Goal: Transaction & Acquisition: Purchase product/service

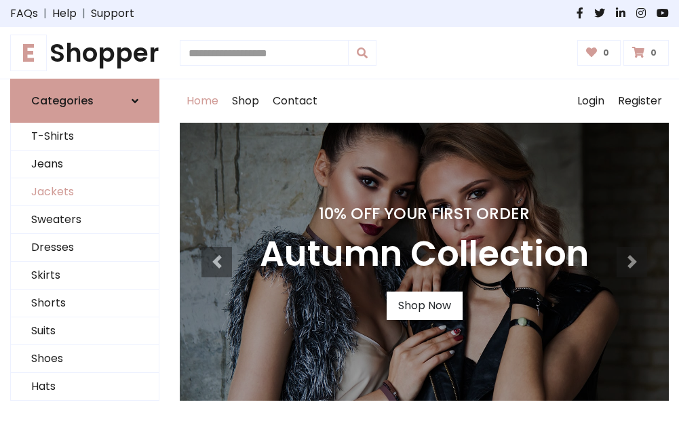
click at [85, 193] on link "Jackets" at bounding box center [85, 192] width 148 height 28
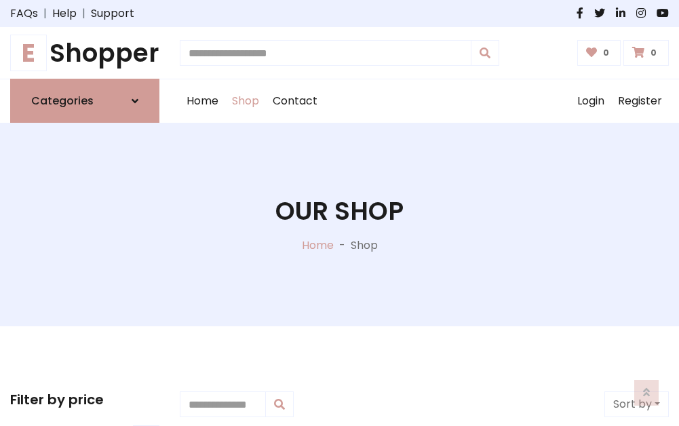
scroll to position [614, 0]
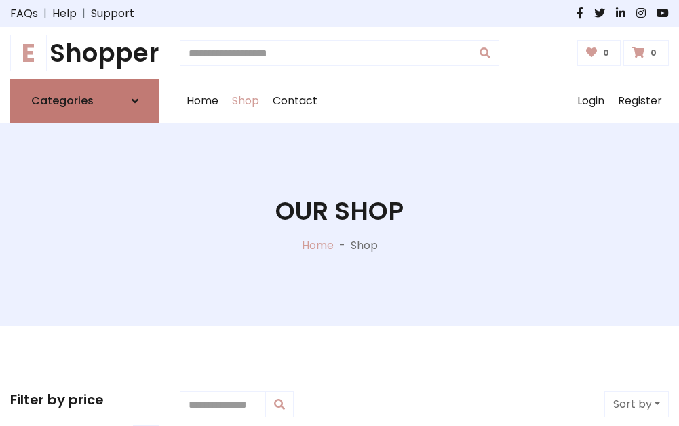
click at [85, 101] on h6 "Categories" at bounding box center [62, 100] width 62 height 13
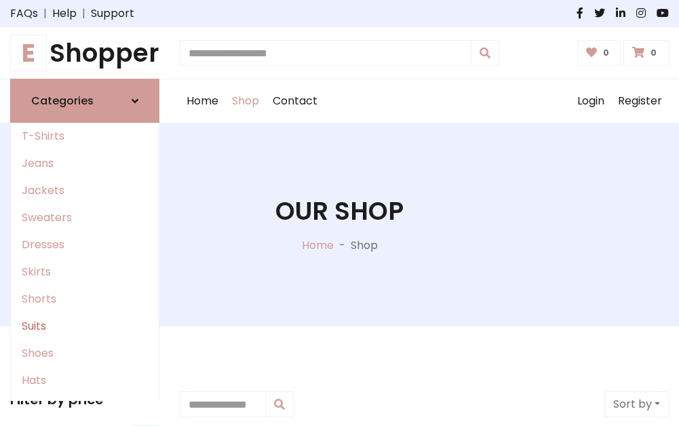
click at [85, 326] on link "Suits" at bounding box center [85, 326] width 148 height 27
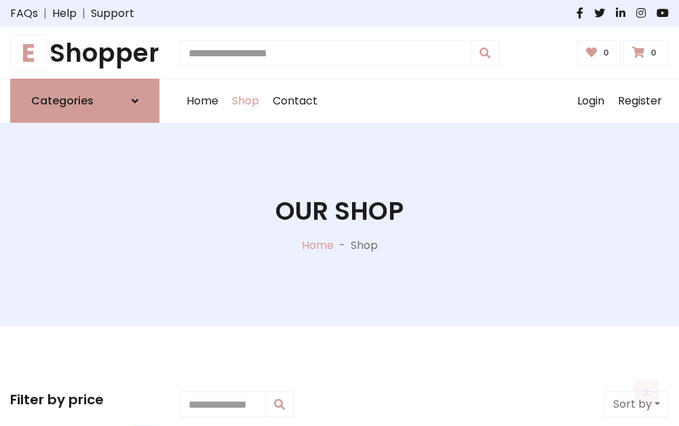
scroll to position [981, 0]
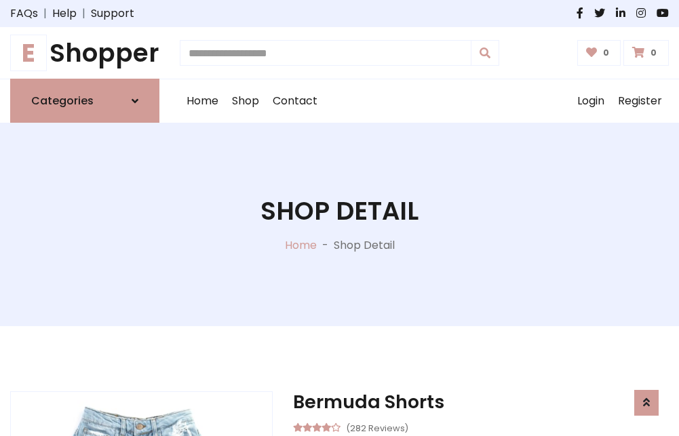
scroll to position [1268, 0]
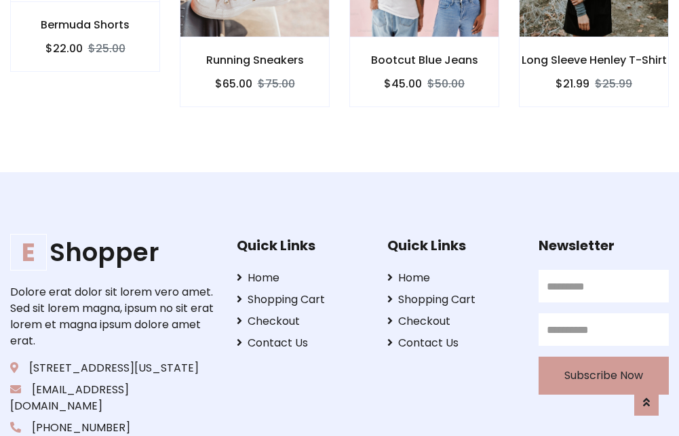
scroll to position [1267, 0]
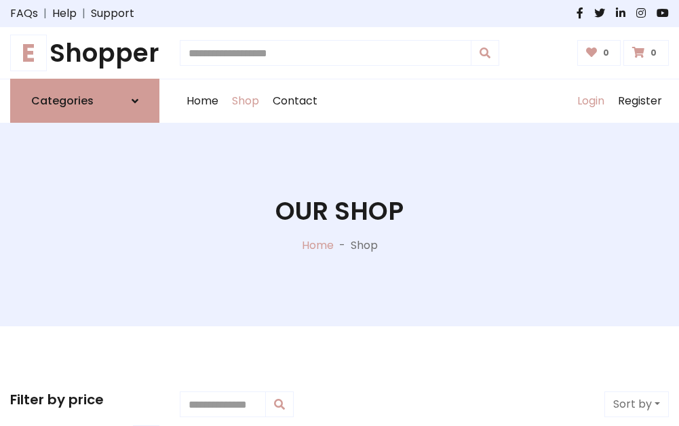
click at [590, 101] on link "Login" at bounding box center [591, 100] width 41 height 43
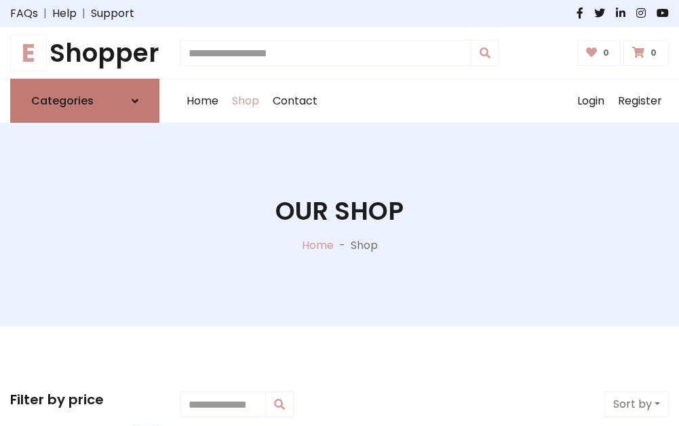
click at [135, 101] on icon at bounding box center [135, 101] width 7 height 11
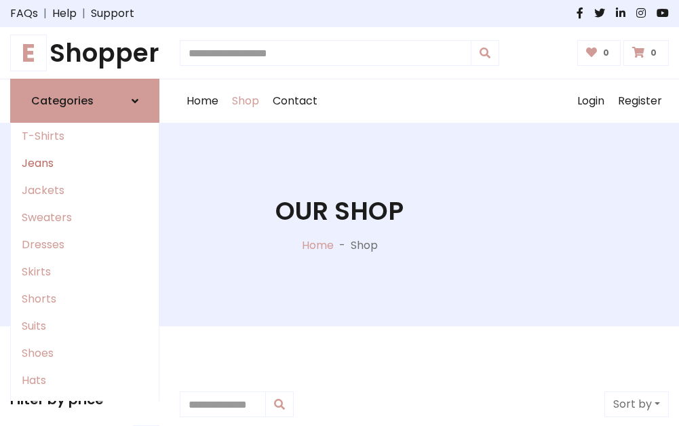
click at [85, 164] on link "Jeans" at bounding box center [85, 163] width 148 height 27
